Goal: Information Seeking & Learning: Check status

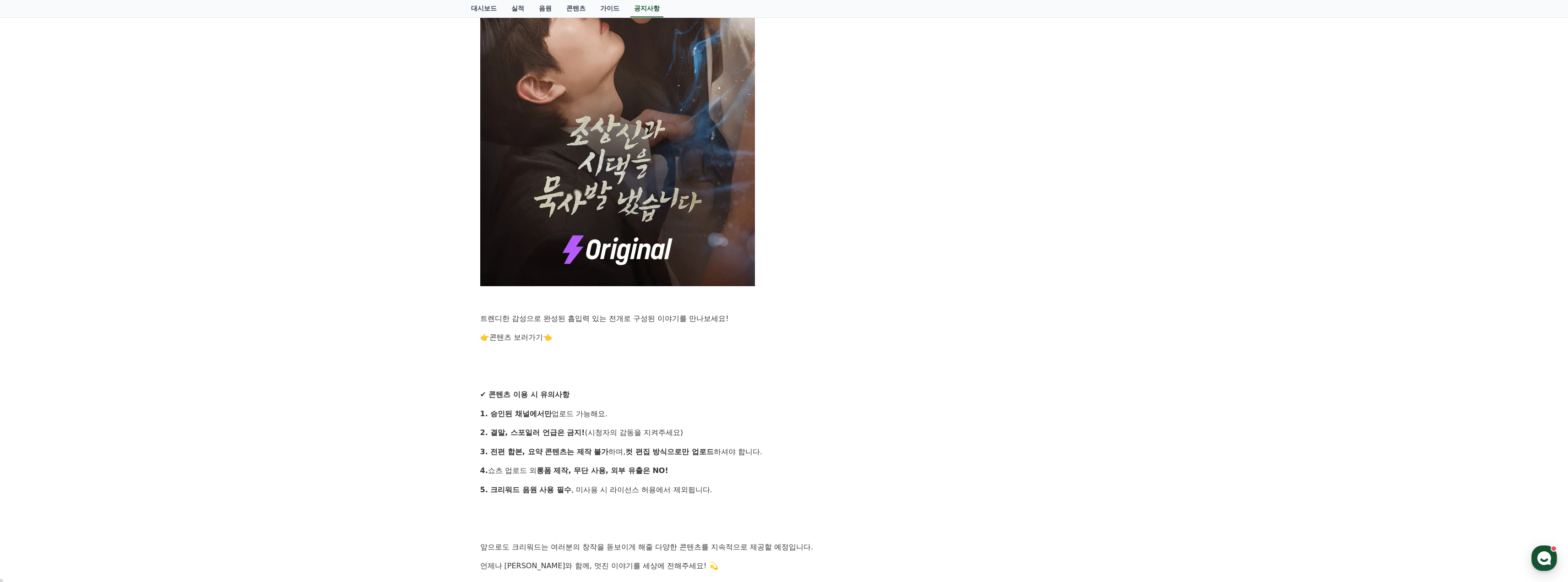
scroll to position [595, 0]
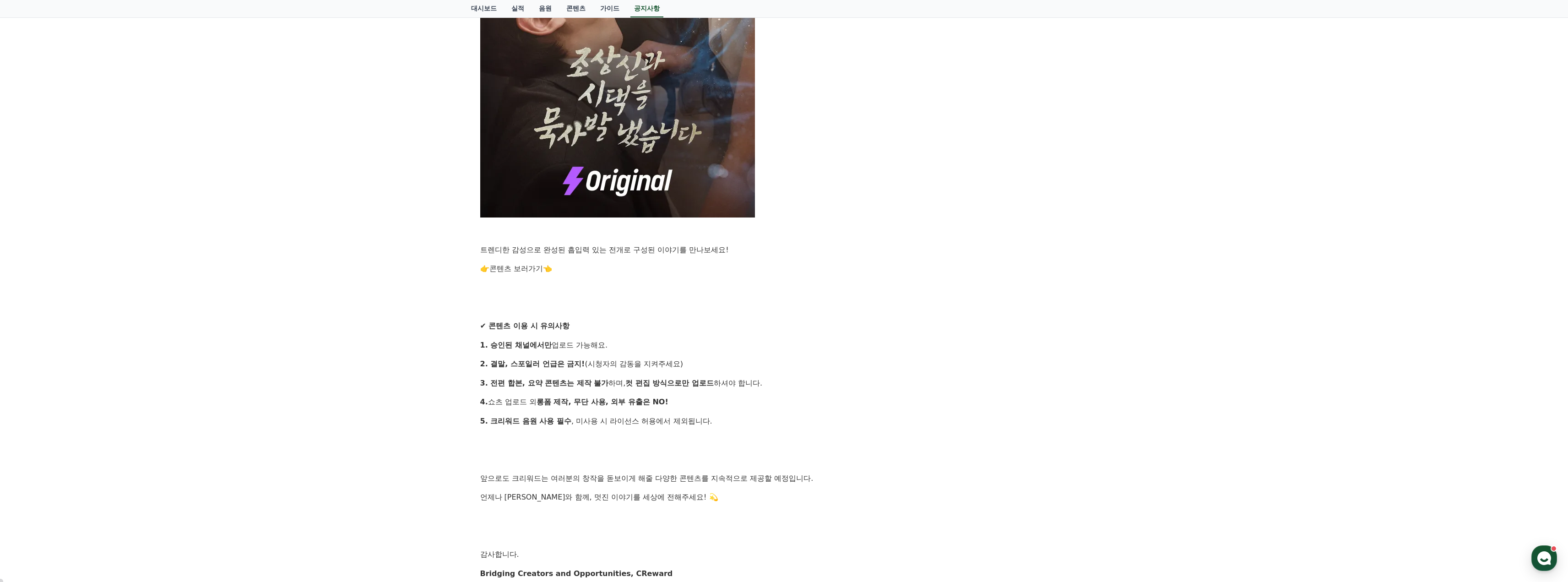
click at [521, 272] on link "콘텐츠 보러가기" at bounding box center [517, 269] width 54 height 9
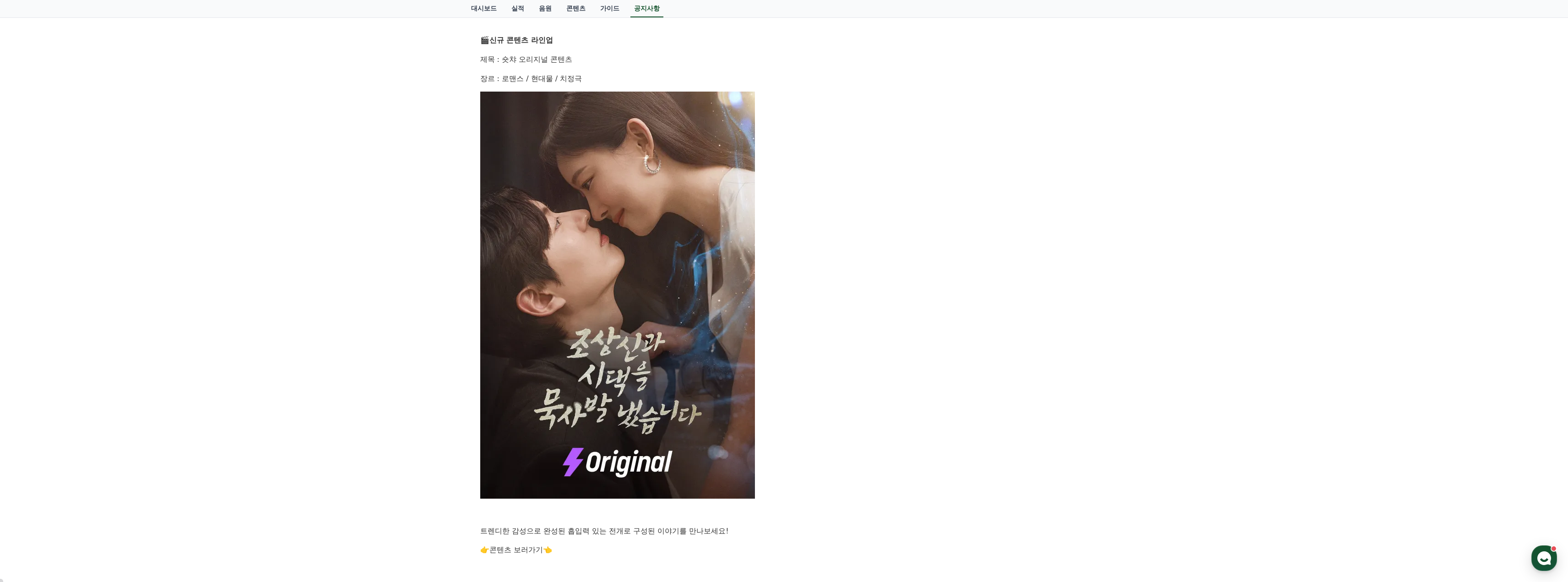
scroll to position [183, 0]
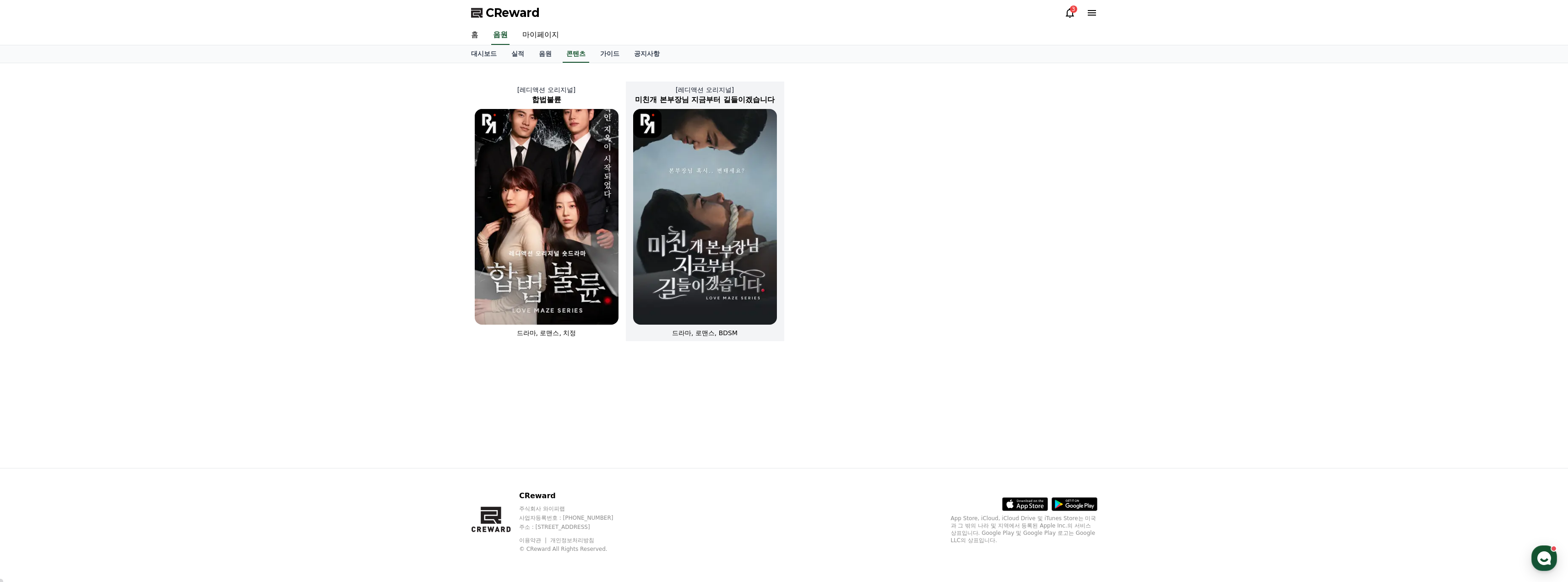
click at [737, 196] on img at bounding box center [705, 217] width 144 height 216
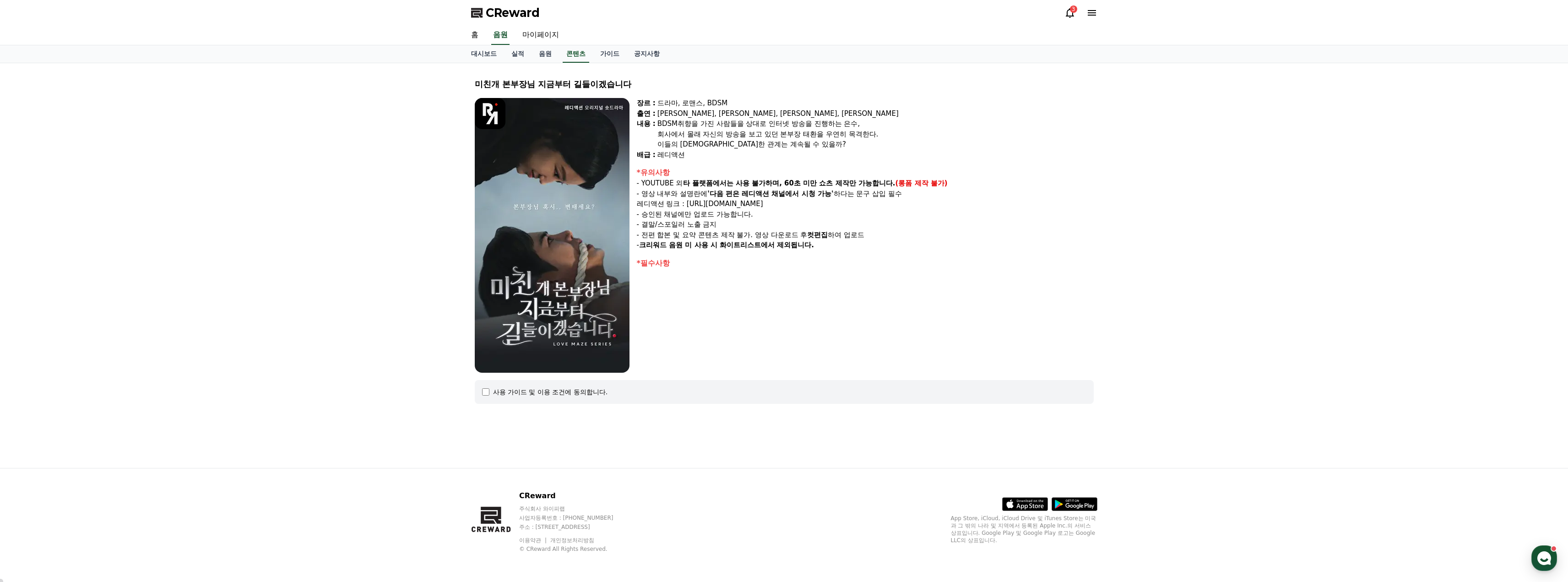
select select
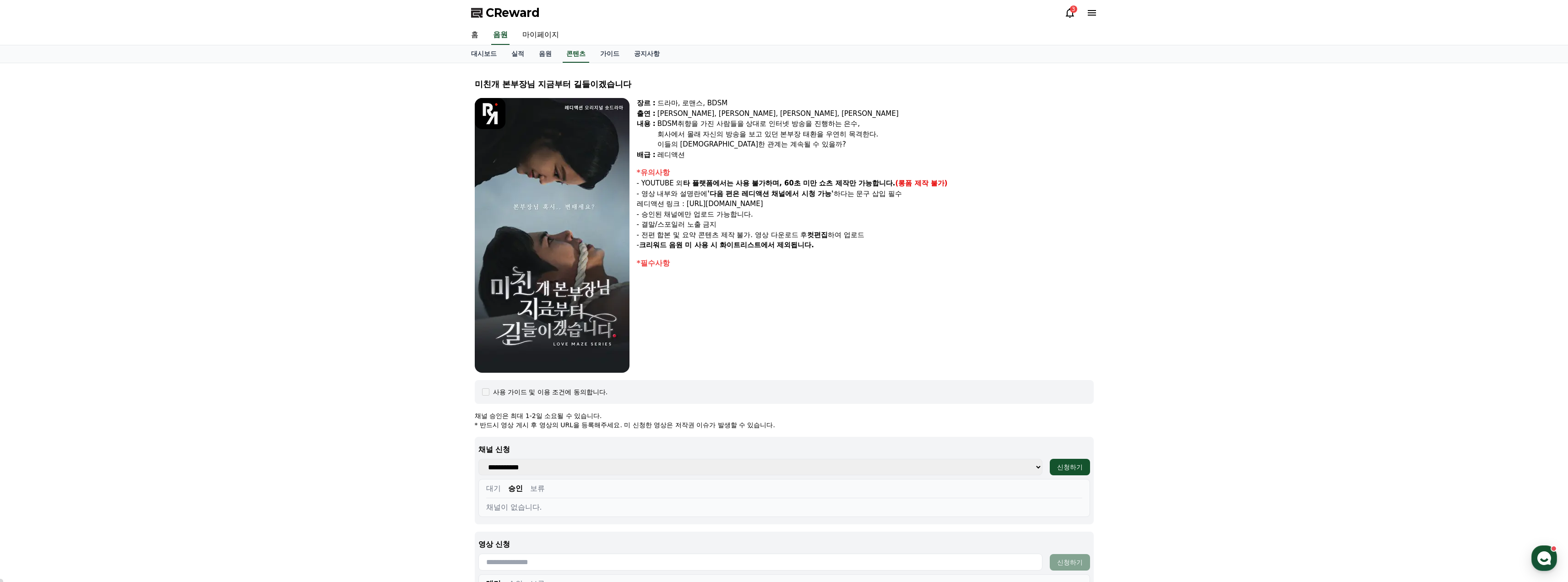
scroll to position [217, 0]
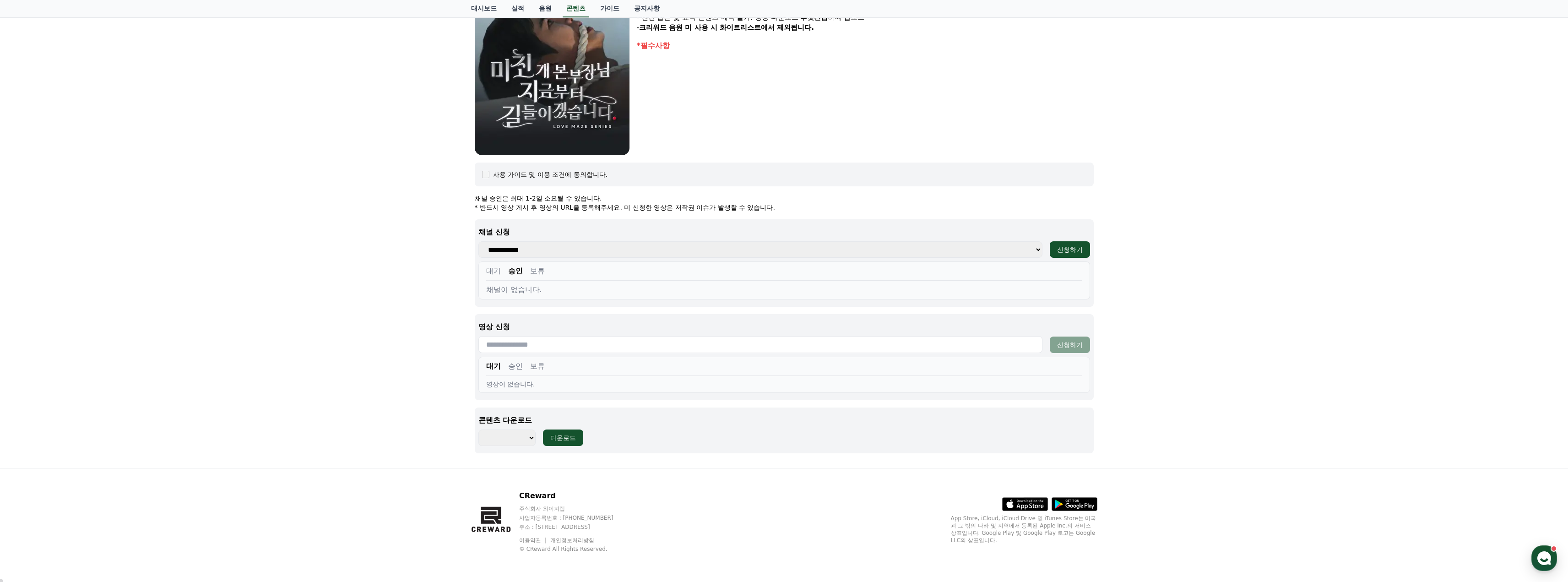
click at [497, 270] on button "대기" at bounding box center [494, 271] width 15 height 11
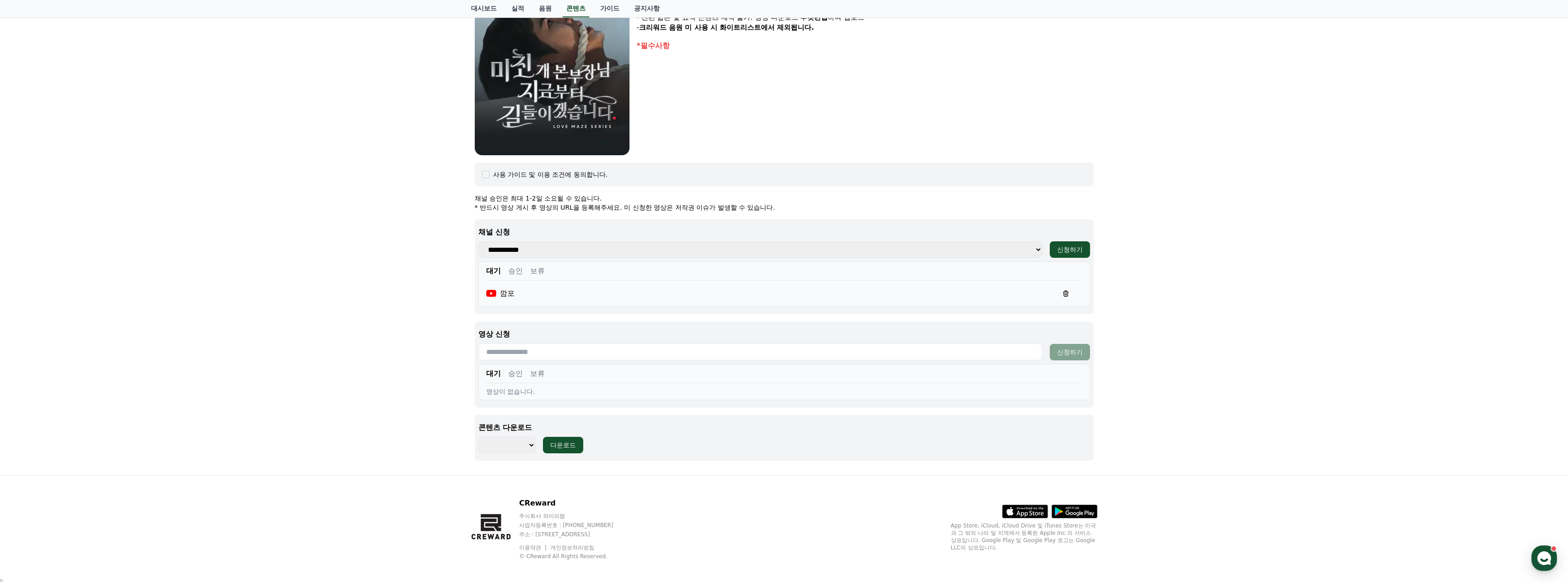
click at [515, 269] on button "승인" at bounding box center [516, 271] width 15 height 11
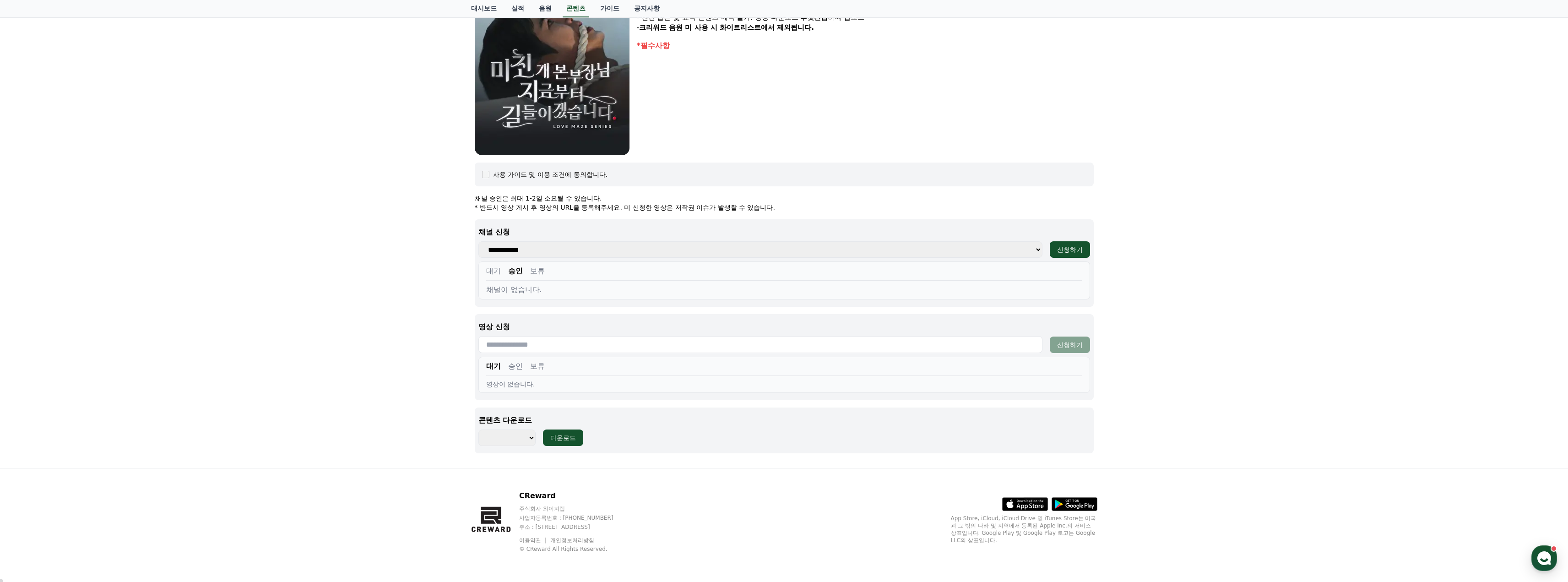
click at [495, 268] on button "대기" at bounding box center [494, 271] width 15 height 11
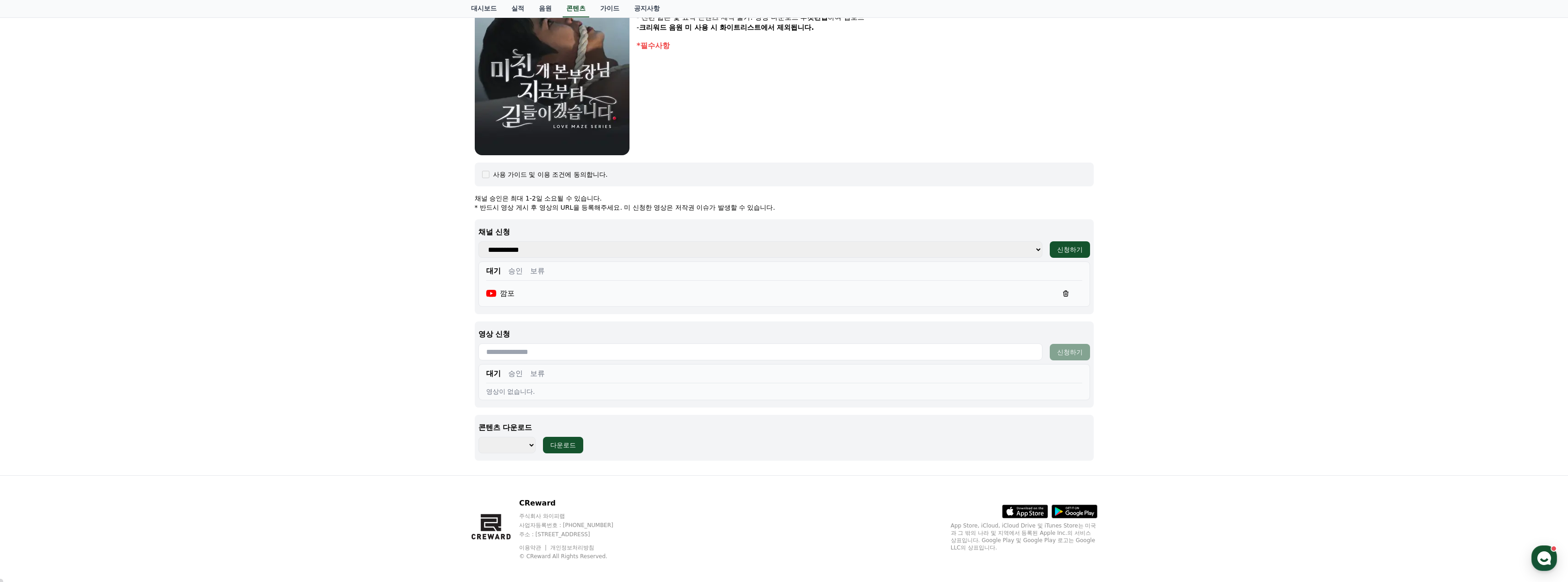
click at [512, 270] on button "승인" at bounding box center [516, 271] width 15 height 11
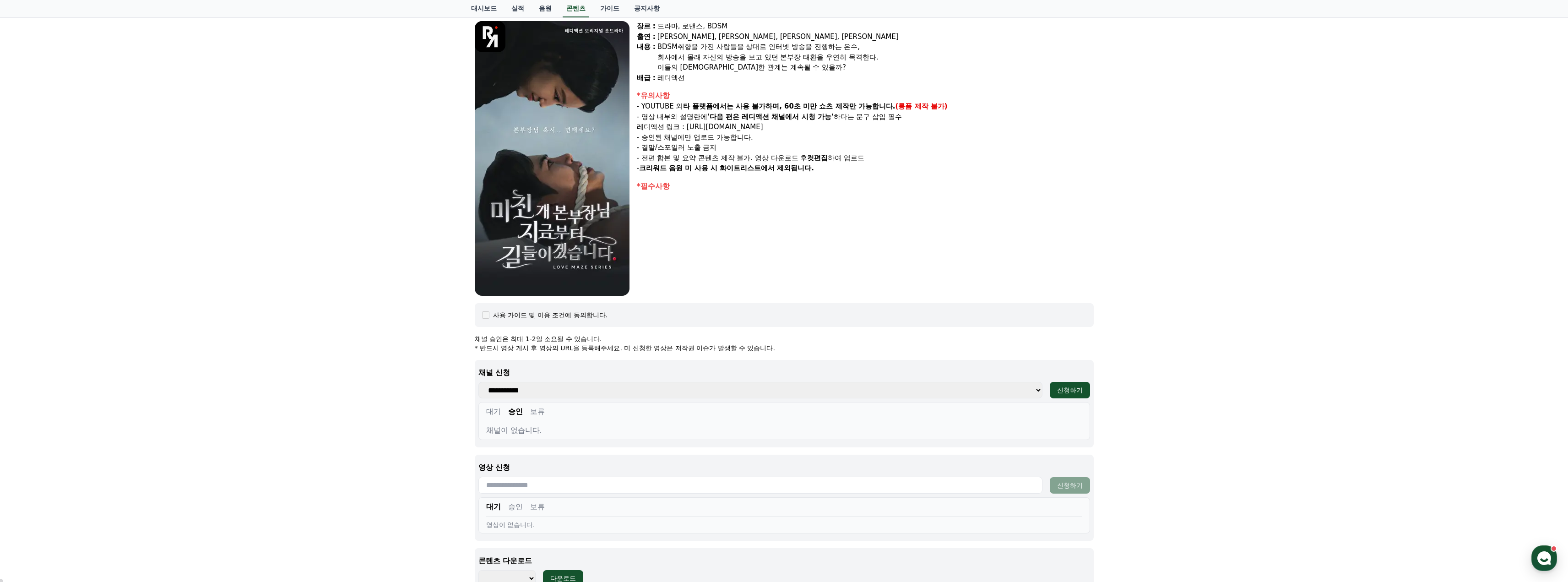
scroll to position [0, 0]
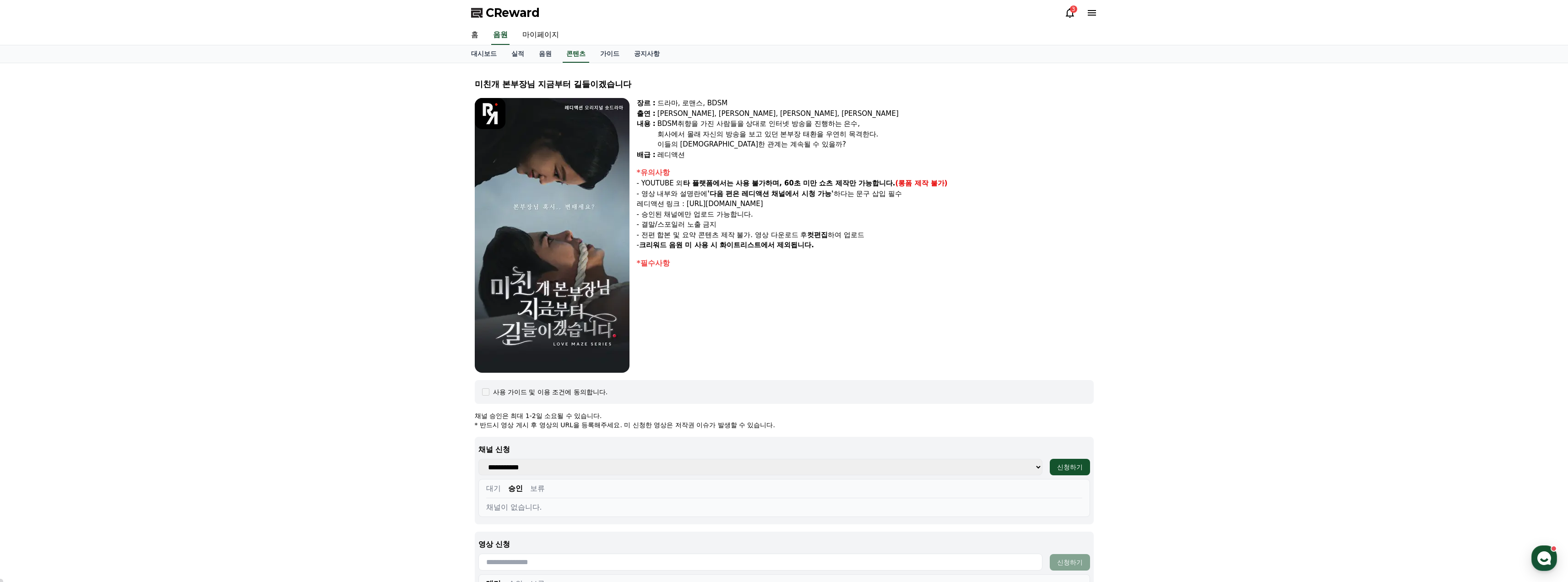
click at [1071, 11] on div "3" at bounding box center [1074, 9] width 7 height 7
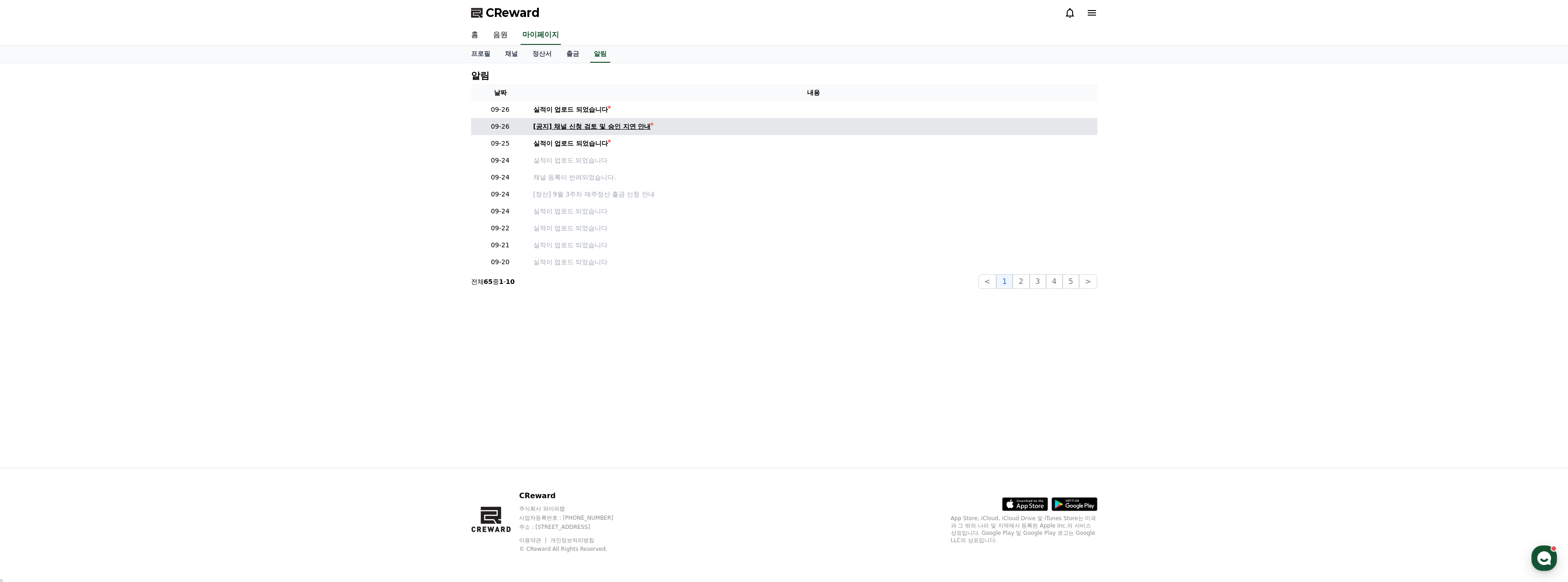
click at [594, 125] on div "[공지] 채널 신청 검토 및 승인 지연 안내" at bounding box center [592, 126] width 118 height 10
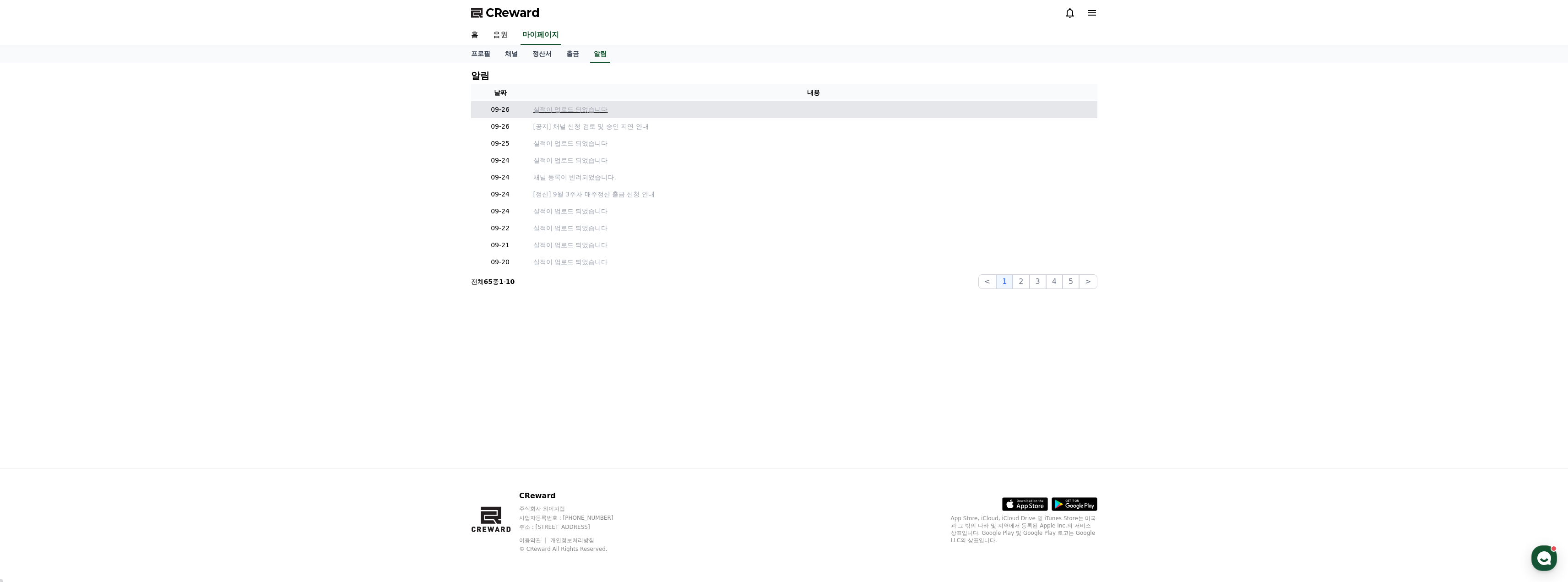
click at [571, 110] on p "실적이 업로드 되었습니다" at bounding box center [813, 109] width 561 height 10
